Goal: Transaction & Acquisition: Purchase product/service

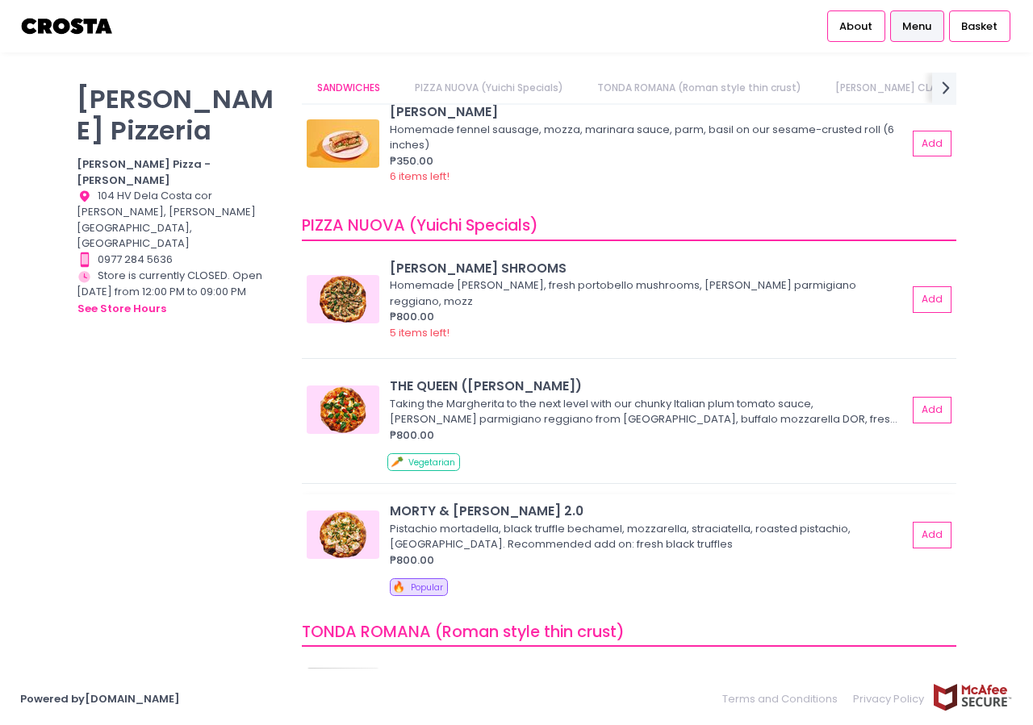
scroll to position [77, 0]
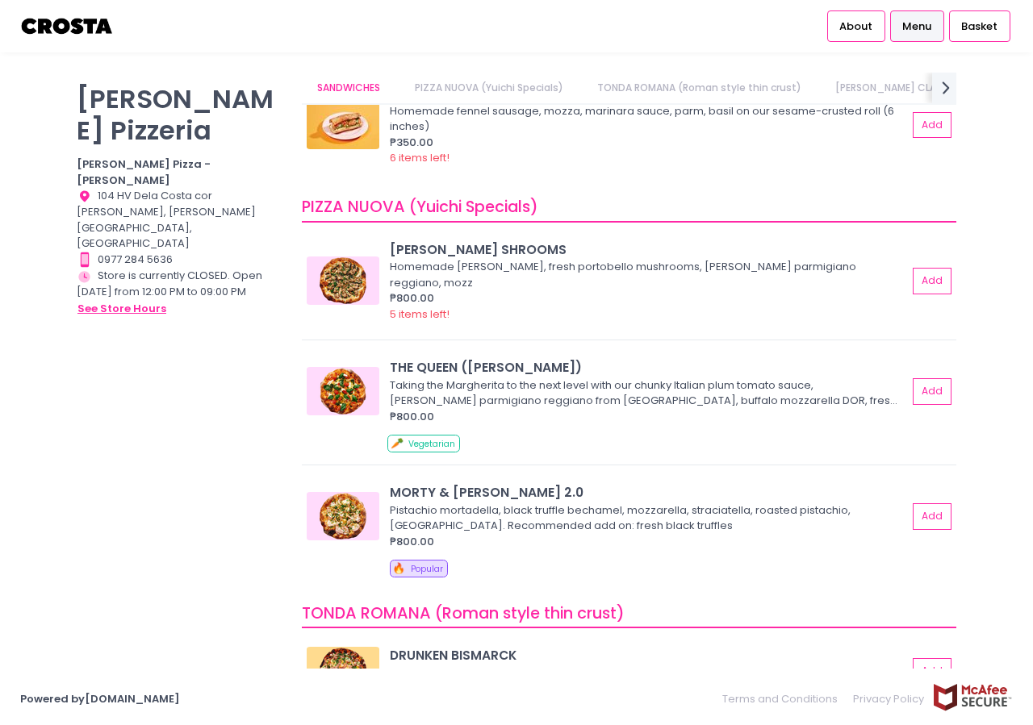
click at [124, 300] on button "see store hours" at bounding box center [122, 309] width 90 height 18
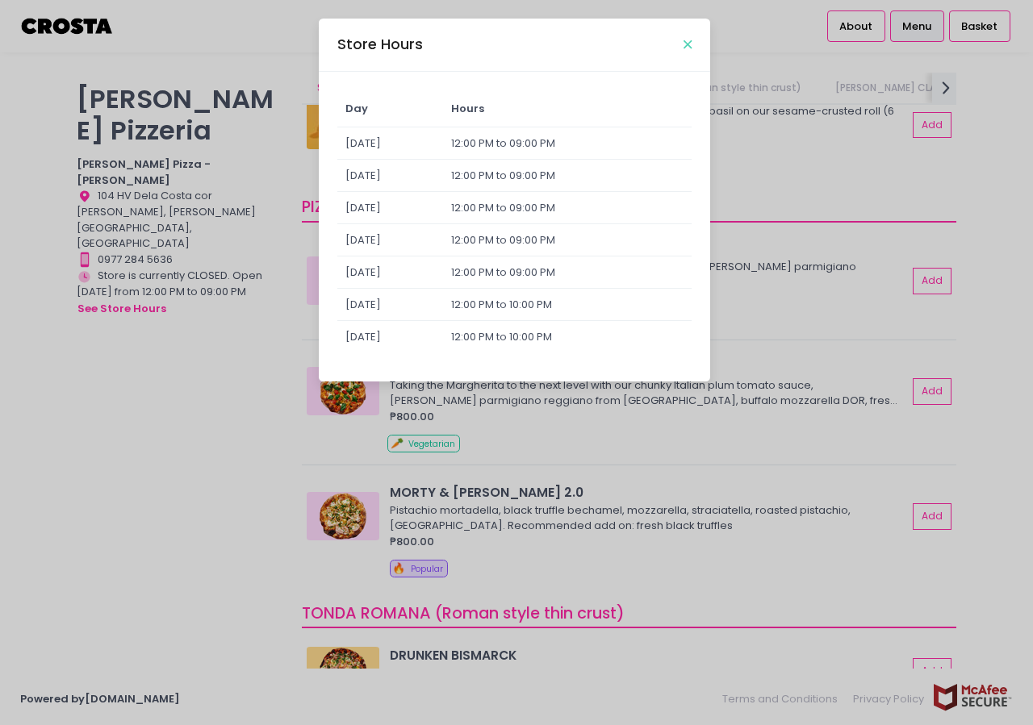
click at [687, 42] on icon "Close" at bounding box center [687, 45] width 8 height 12
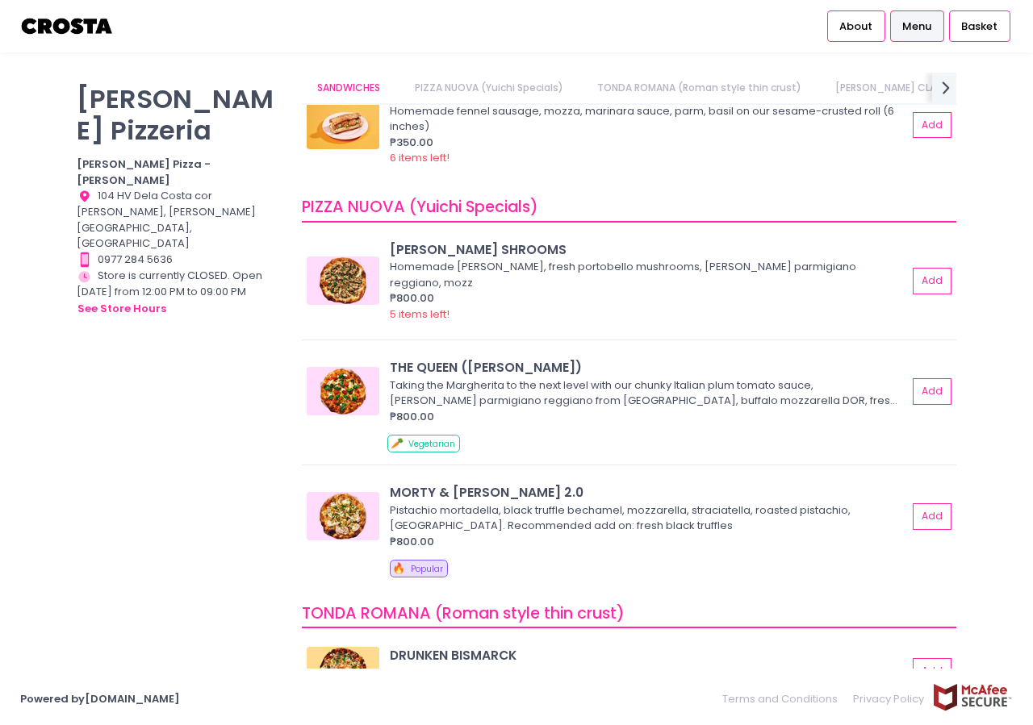
click at [63, 27] on img at bounding box center [67, 26] width 94 height 28
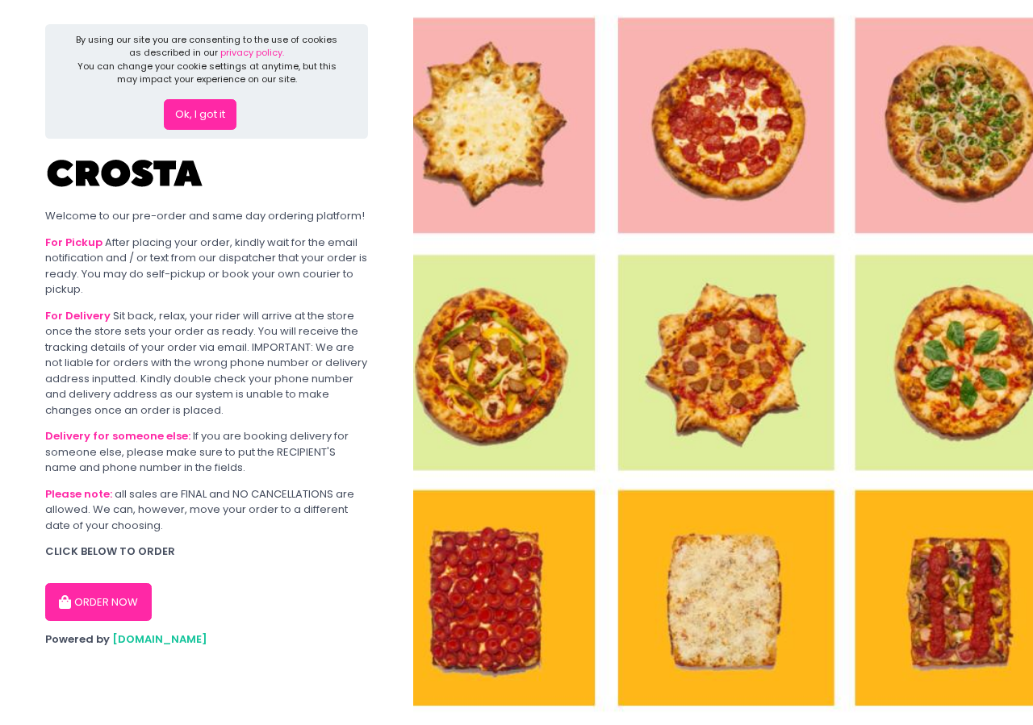
click at [103, 611] on button "ORDER NOW" at bounding box center [98, 602] width 107 height 39
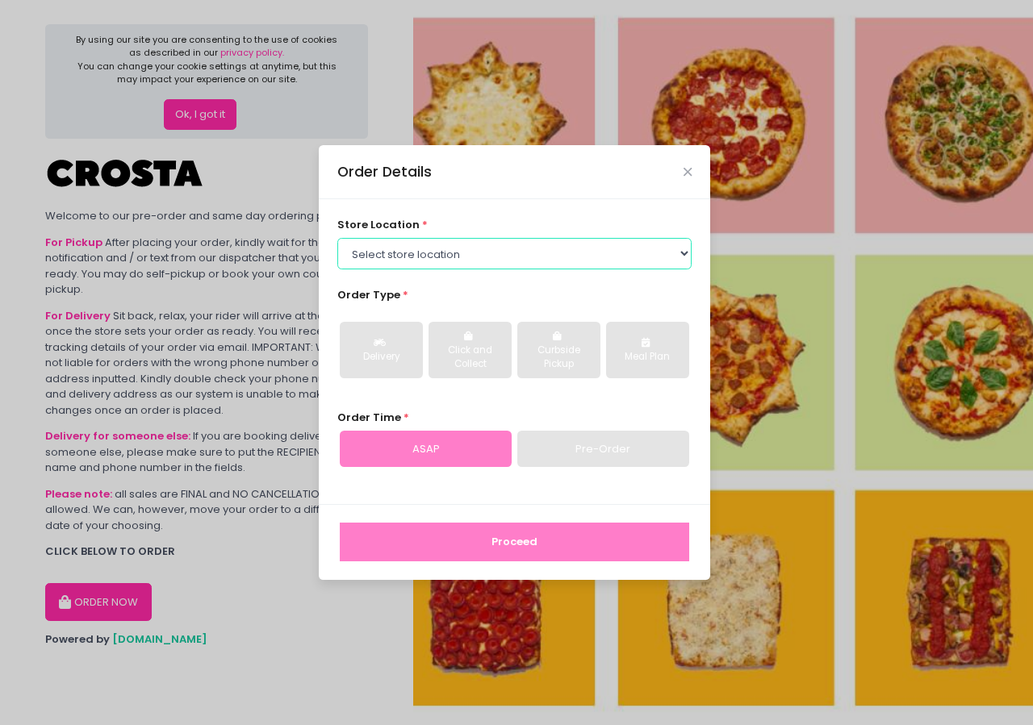
click at [337, 238] on select "Select store location [PERSON_NAME] Pizza - [PERSON_NAME] Pizza - [GEOGRAPHIC_D…" at bounding box center [514, 253] width 355 height 31
select select "5fabb2e53664a8677beaeb89"
click option "[PERSON_NAME] Pizza - [PERSON_NAME]" at bounding box center [0, 0] width 0 height 0
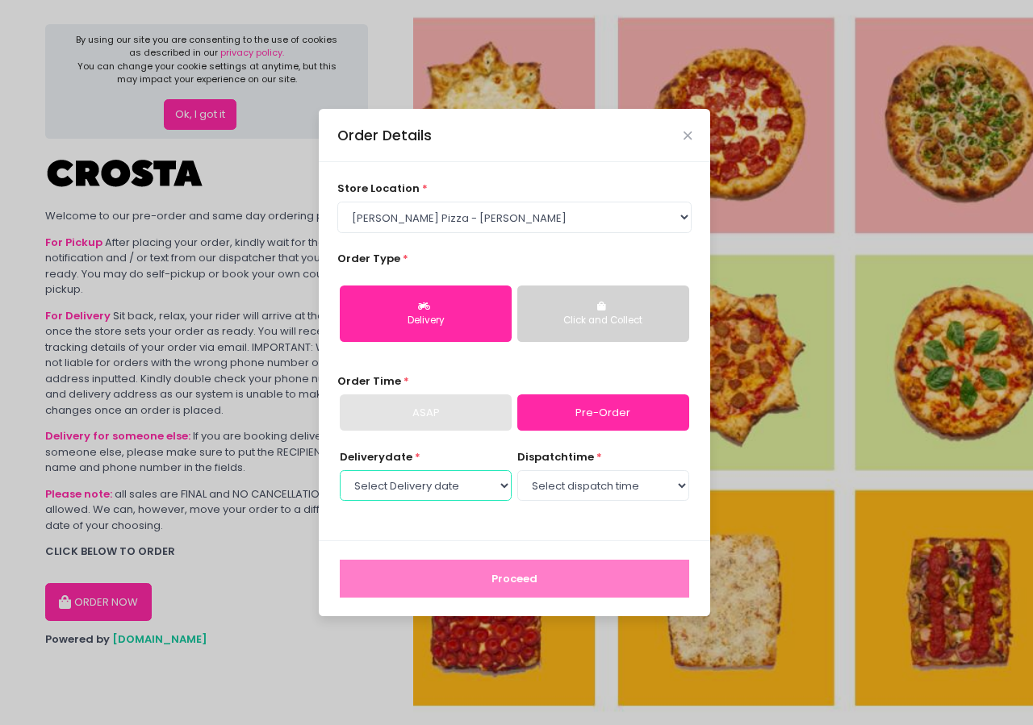
click at [340, 470] on select "Select Delivery date [DATE] [DATE] [DATE]" at bounding box center [426, 485] width 172 height 31
select select "[DATE]"
click option "[DATE]" at bounding box center [0, 0] width 0 height 0
click at [517, 470] on select "Select dispatch time 12:00 PM - 12:30 PM 12:30 PM - 01:00 PM 01:00 PM - 01:30 P…" at bounding box center [603, 485] width 172 height 31
select select "14:00"
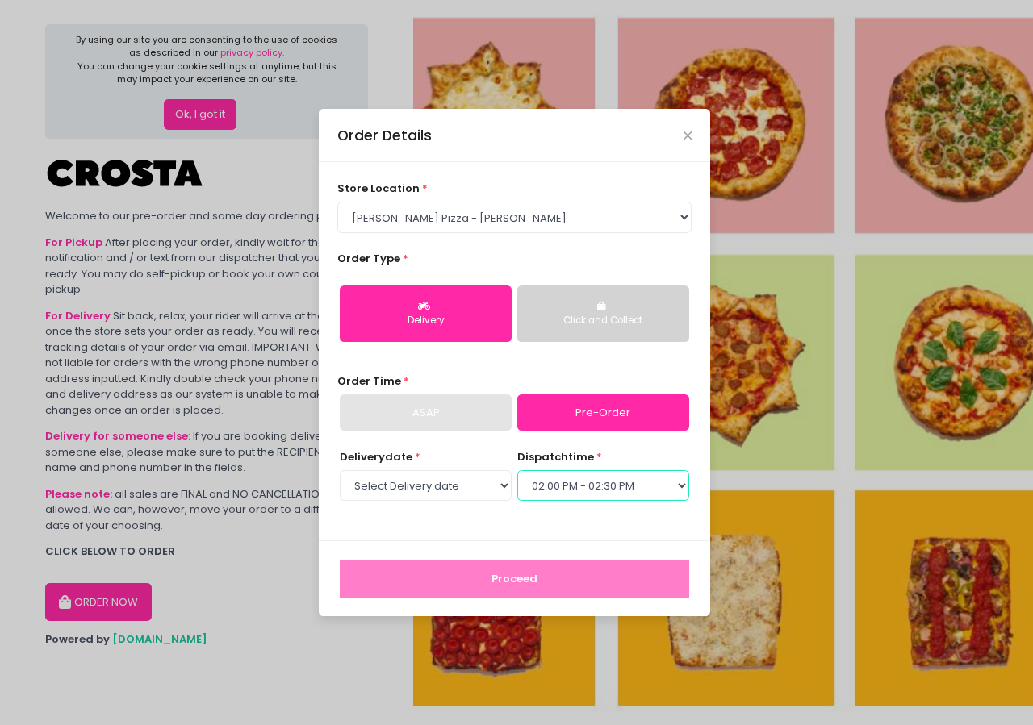
click option "02:00 PM - 02:30 PM" at bounding box center [0, 0] width 0 height 0
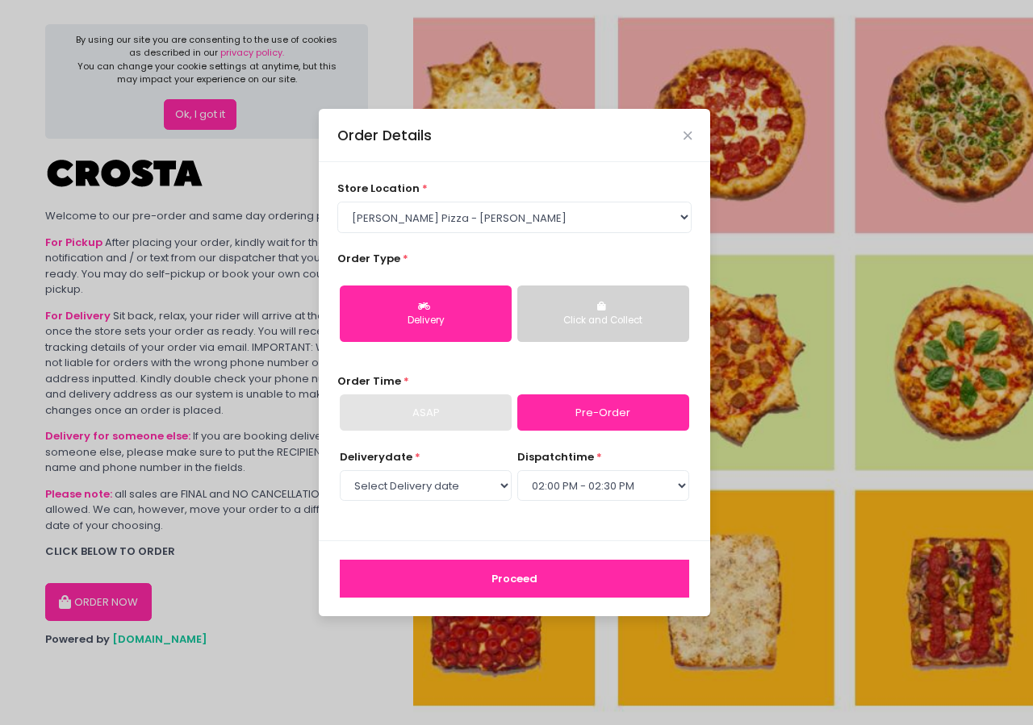
click at [621, 571] on button "Proceed" at bounding box center [514, 579] width 349 height 39
